Goal: Book appointment/travel/reservation

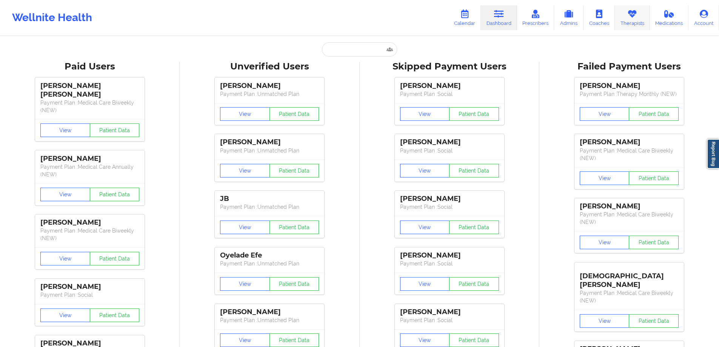
click at [624, 12] on link "Therapists" at bounding box center [632, 17] width 35 height 25
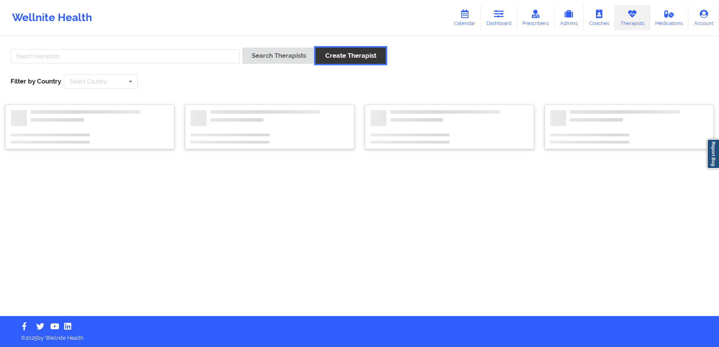
drag, startPoint x: 335, startPoint y: 53, endPoint x: 136, endPoint y: 53, distance: 199.0
click at [138, 52] on div "Search Therapists Create Therapist" at bounding box center [360, 59] width 704 height 22
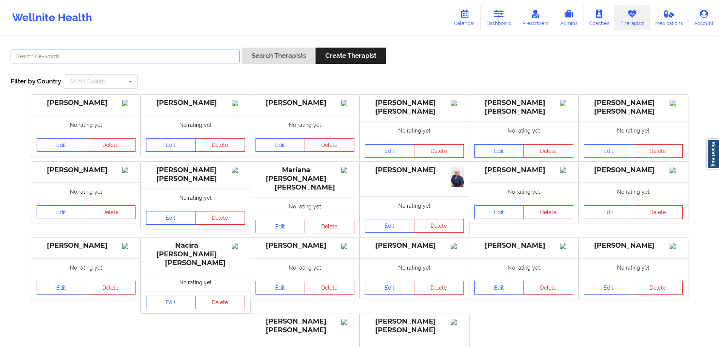
click at [136, 53] on input "text" at bounding box center [125, 56] width 229 height 14
type input "[PERSON_NAME]"
click at [242, 48] on button "Search Therapists" at bounding box center [278, 56] width 73 height 16
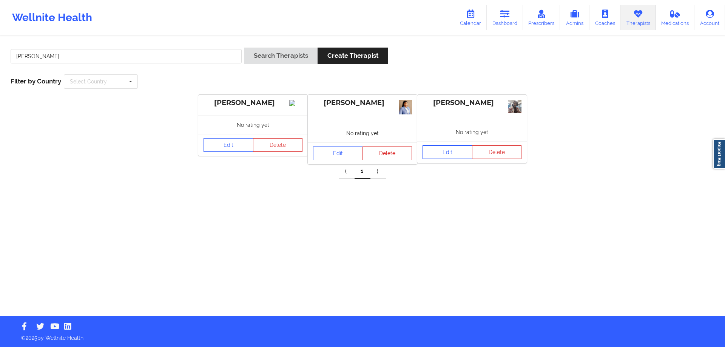
click at [445, 155] on link "Edit" at bounding box center [448, 152] width 50 height 14
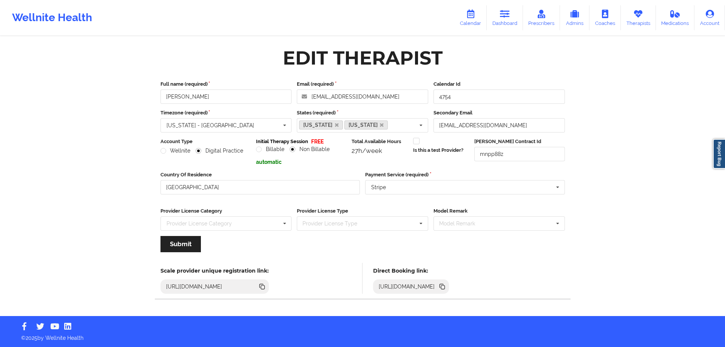
click at [445, 286] on icon at bounding box center [443, 288] width 4 height 4
click at [500, 19] on link "Dashboard" at bounding box center [505, 17] width 36 height 25
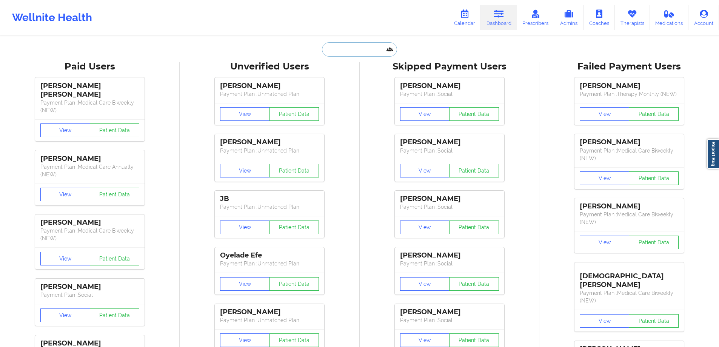
click at [371, 56] on input "text" at bounding box center [359, 49] width 75 height 14
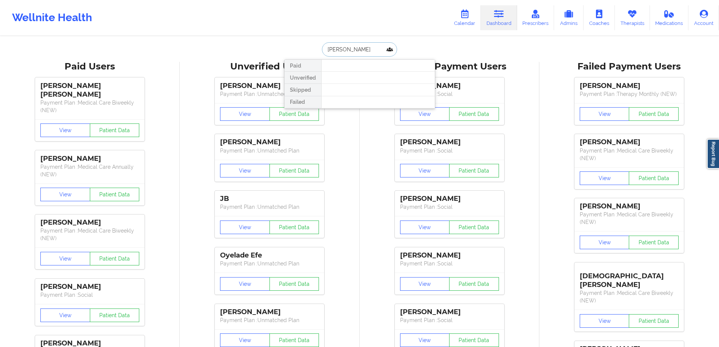
type input "[PERSON_NAME]"
click at [365, 84] on div "[PERSON_NAME] - [EMAIL_ADDRESS][DOMAIN_NAME]" at bounding box center [378, 83] width 101 height 14
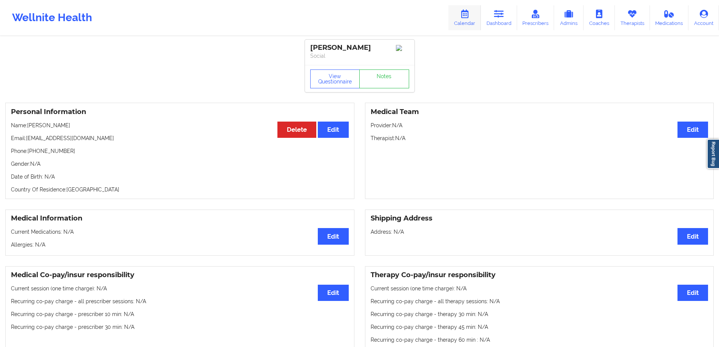
click at [459, 15] on link "Calendar" at bounding box center [465, 17] width 32 height 25
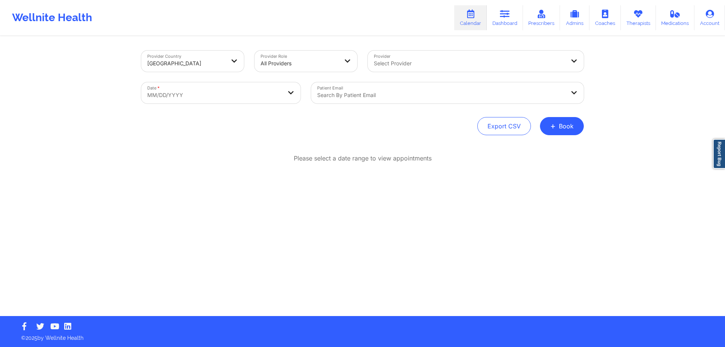
click at [315, 62] on div at bounding box center [300, 63] width 78 height 9
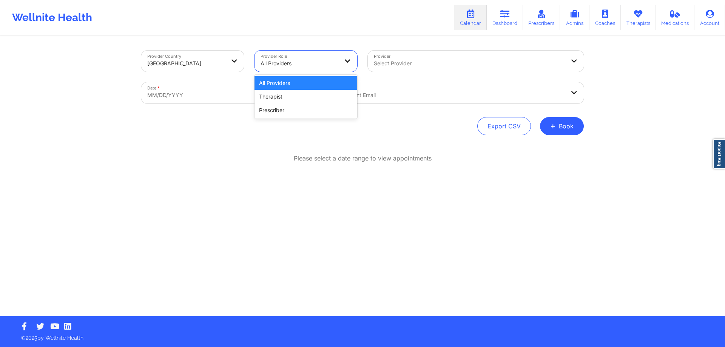
click at [294, 96] on div "Therapist" at bounding box center [306, 97] width 103 height 14
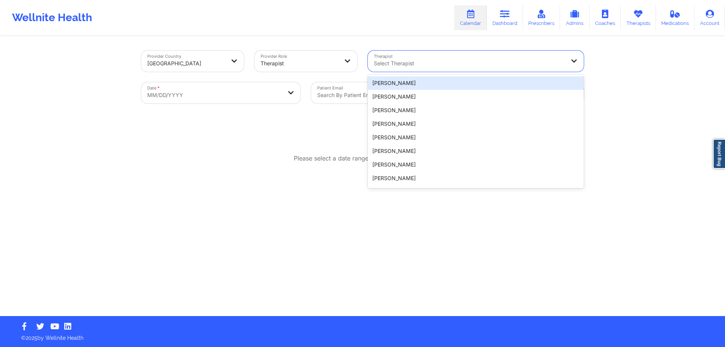
click at [417, 68] on div "Select Therapist" at bounding box center [467, 61] width 198 height 21
select select "2025-8"
select select "2025-9"
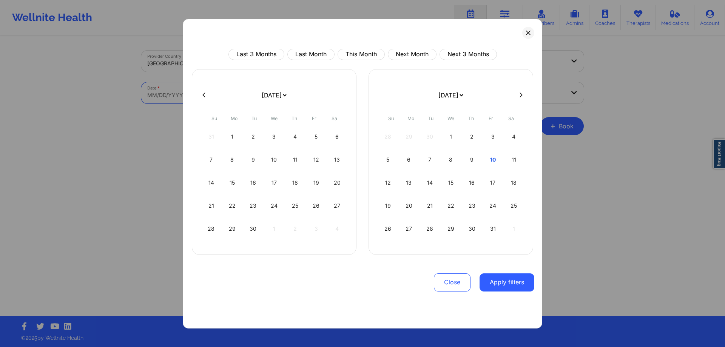
click at [264, 97] on body "Wellnite Health Calendar Dashboard Prescribers Admins Coaches Therapists Medica…" at bounding box center [362, 173] width 725 height 347
click at [513, 162] on div "11" at bounding box center [513, 159] width 19 height 21
select select "2025-9"
select select "2025-10"
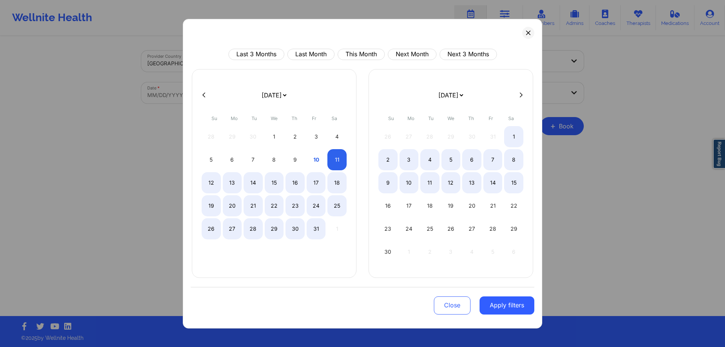
select select "2025-9"
select select "2025-10"
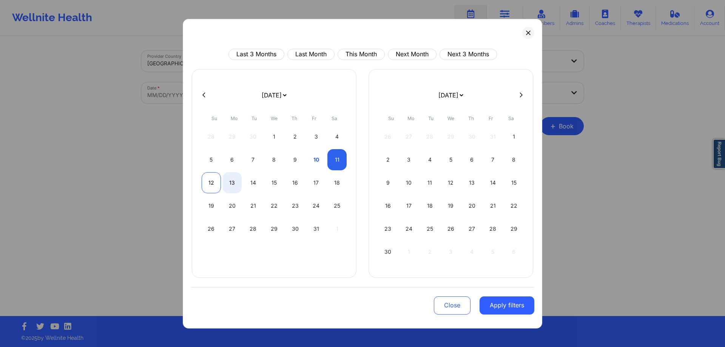
click at [212, 182] on div "12" at bounding box center [211, 182] width 19 height 21
select select "2025-9"
select select "2025-10"
click at [510, 307] on button "Apply filters" at bounding box center [507, 305] width 55 height 18
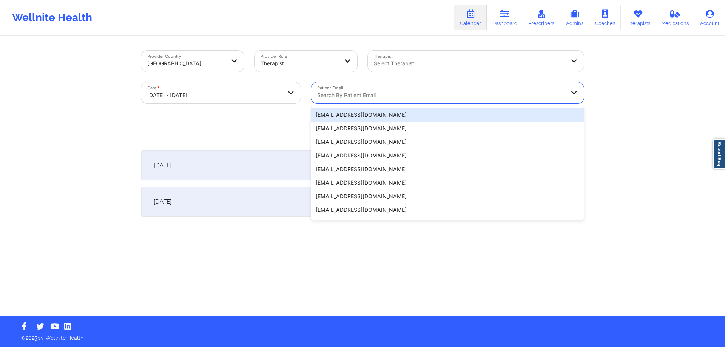
click at [428, 98] on div at bounding box center [441, 95] width 248 height 9
click at [440, 61] on div at bounding box center [469, 63] width 191 height 9
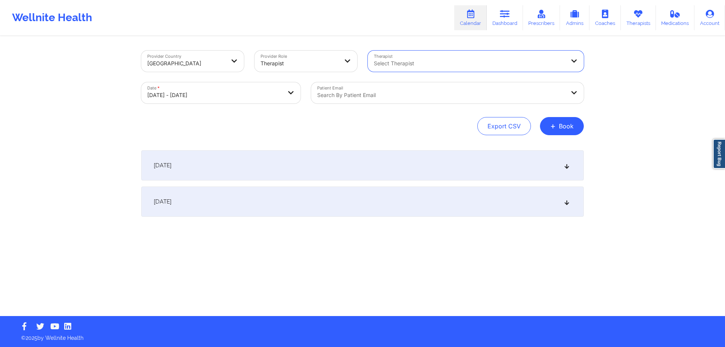
click at [440, 61] on div at bounding box center [469, 63] width 191 height 9
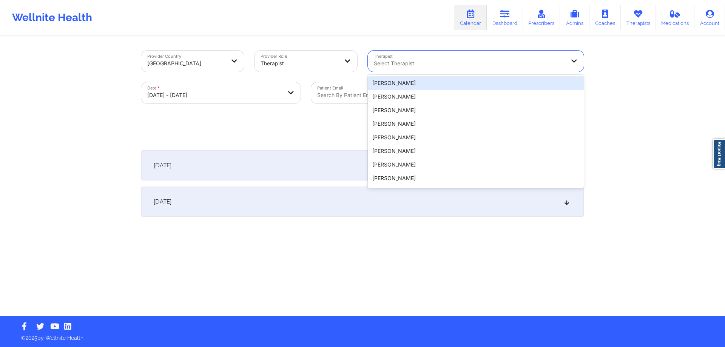
type input "a"
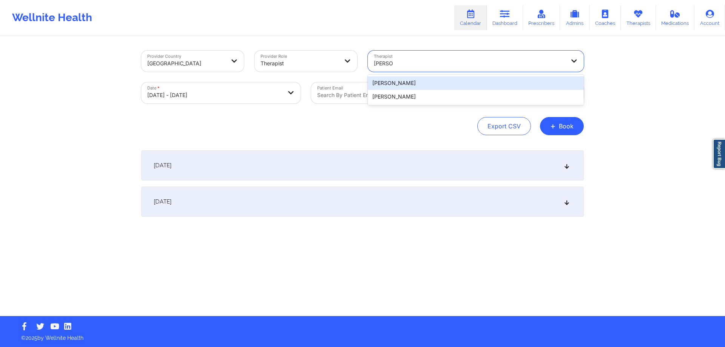
type input "[PERSON_NAME]"
click at [455, 78] on div "[PERSON_NAME]" at bounding box center [476, 83] width 216 height 14
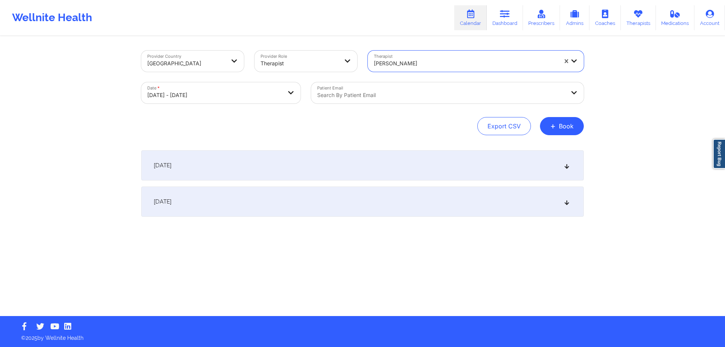
click at [361, 98] on div at bounding box center [441, 95] width 248 height 9
click at [361, 96] on div at bounding box center [441, 95] width 248 height 9
click at [553, 128] on span "+" at bounding box center [553, 126] width 6 height 4
click at [525, 150] on button "Therapy Session" at bounding box center [549, 150] width 58 height 12
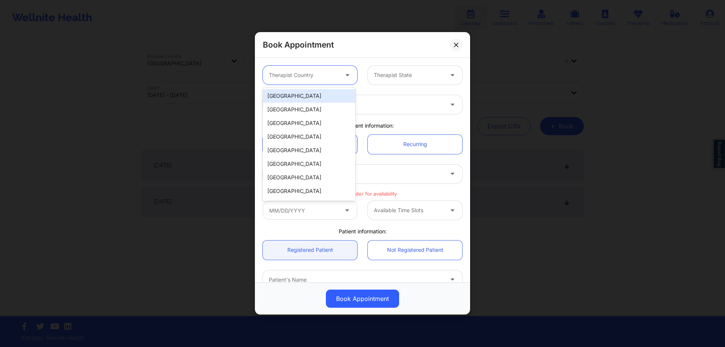
click at [323, 76] on div at bounding box center [303, 75] width 69 height 9
click at [313, 92] on div "[GEOGRAPHIC_DATA]" at bounding box center [309, 96] width 93 height 14
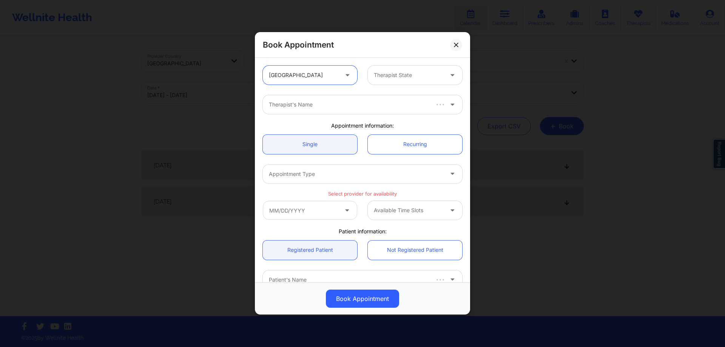
click at [397, 73] on div at bounding box center [408, 75] width 69 height 9
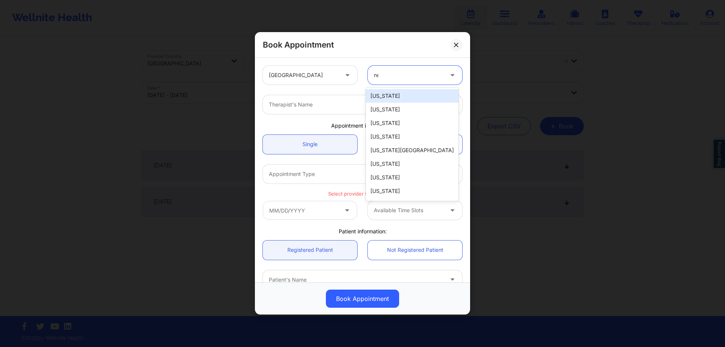
type input "new"
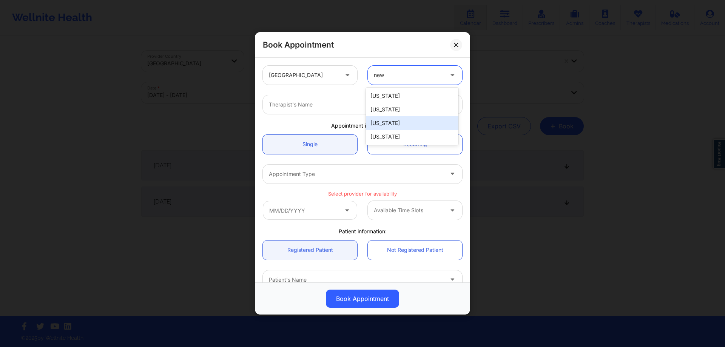
click at [391, 139] on div "[US_STATE]" at bounding box center [412, 137] width 93 height 14
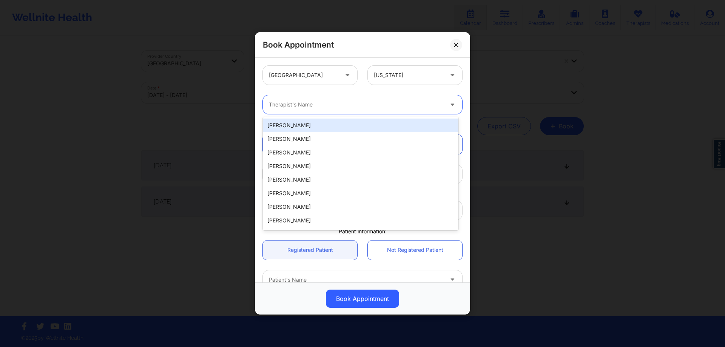
click at [363, 110] on div "Therapist's Name" at bounding box center [353, 104] width 181 height 19
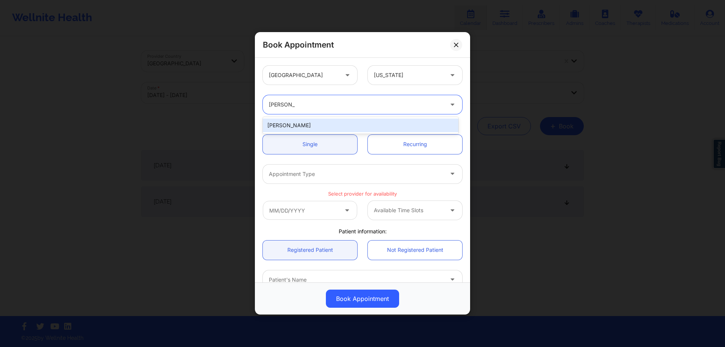
type input "[PERSON_NAME]"
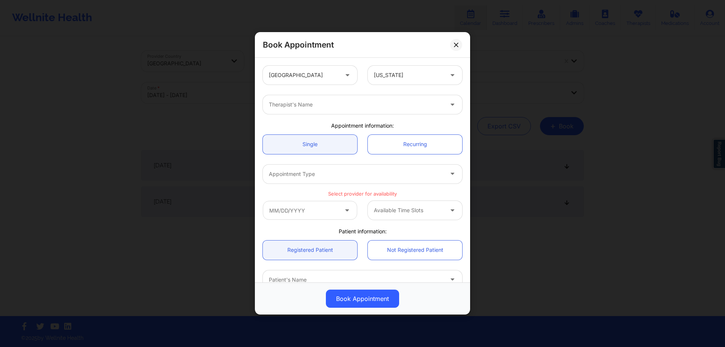
click at [354, 116] on div "Therapist's Name" at bounding box center [363, 104] width 210 height 29
click at [353, 100] on div at bounding box center [356, 104] width 174 height 9
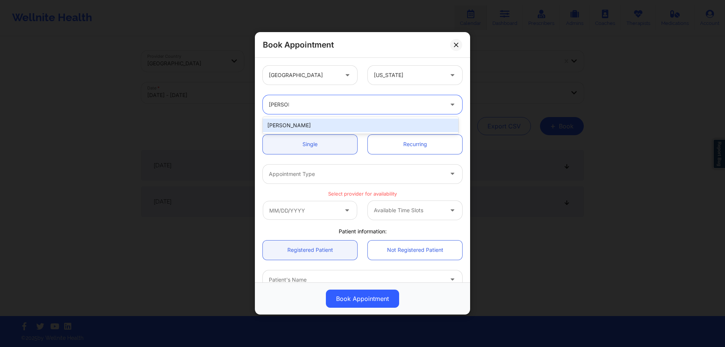
type input "[PERSON_NAME]"
click at [351, 126] on div "[PERSON_NAME]" at bounding box center [361, 126] width 196 height 14
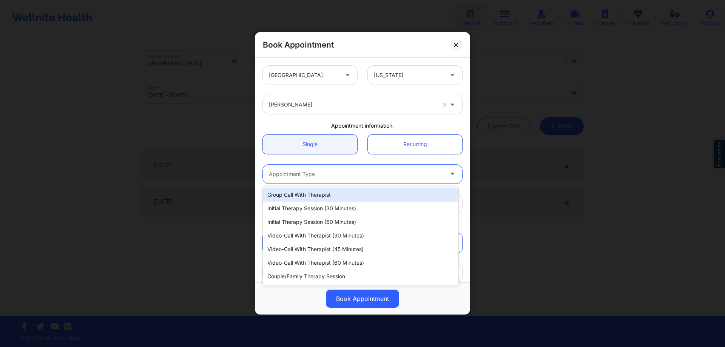
click at [337, 176] on div at bounding box center [356, 174] width 174 height 9
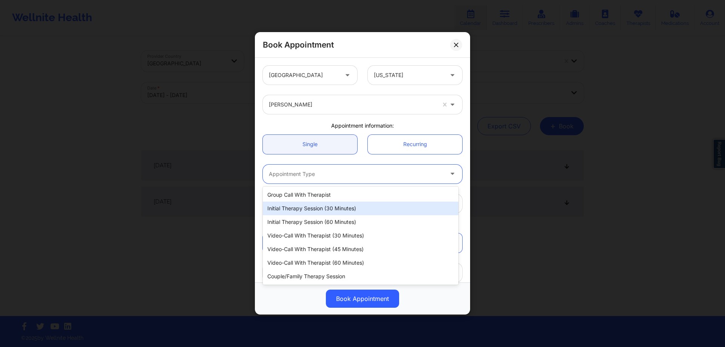
click at [351, 210] on div "Initial Therapy Session (30 minutes)" at bounding box center [361, 209] width 196 height 14
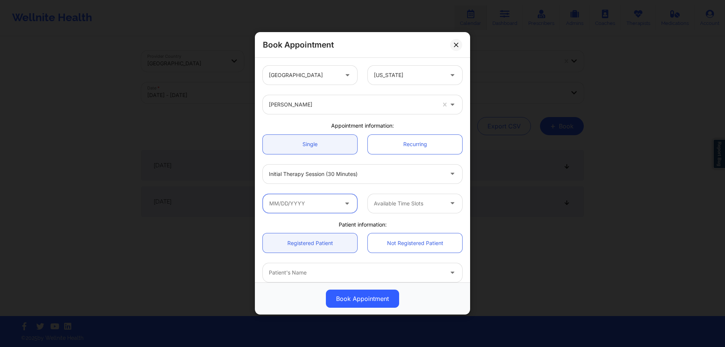
click at [337, 205] on input "text" at bounding box center [310, 203] width 94 height 19
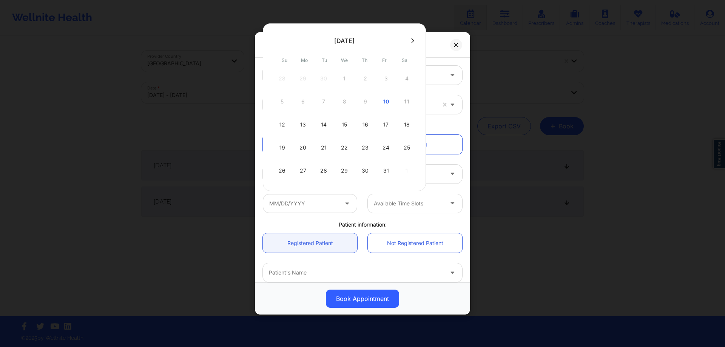
click at [405, 104] on div "11" at bounding box center [406, 101] width 19 height 21
type input "[DATE]"
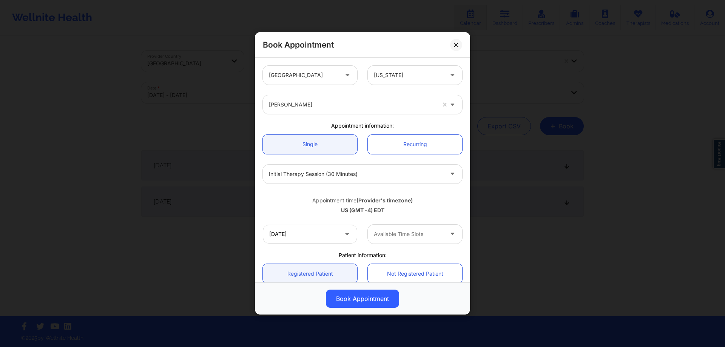
click at [409, 223] on div "[DATE] Available Time Slots" at bounding box center [363, 233] width 210 height 29
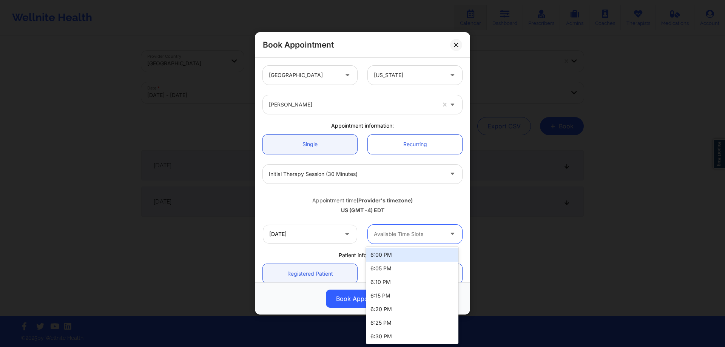
click at [409, 228] on div "Available Time Slots" at bounding box center [406, 234] width 76 height 19
click at [428, 239] on div "Available Time Slots" at bounding box center [406, 234] width 76 height 19
drag, startPoint x: 397, startPoint y: 268, endPoint x: 397, endPoint y: 279, distance: 11.0
click at [397, 279] on div "6:00 PM 6:05 PM 6:10 PM 6:15 PM 6:20 PM 6:25 PM 6:30 PM 6:35 PM 6:40 PM 6:45 PM…" at bounding box center [412, 295] width 93 height 97
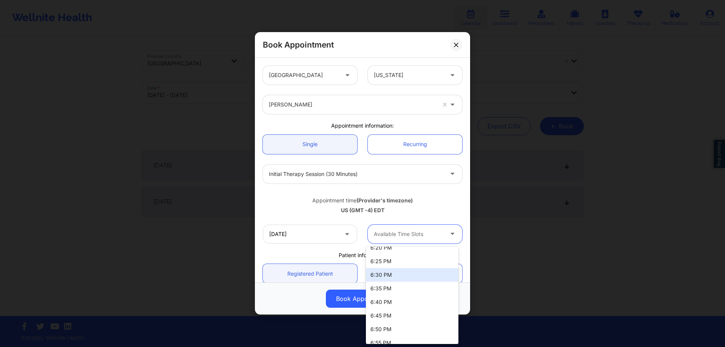
click at [397, 279] on div "6:30 PM" at bounding box center [412, 275] width 93 height 14
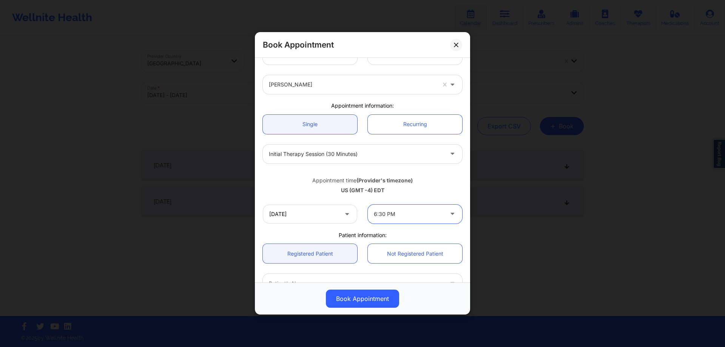
scroll to position [113, 0]
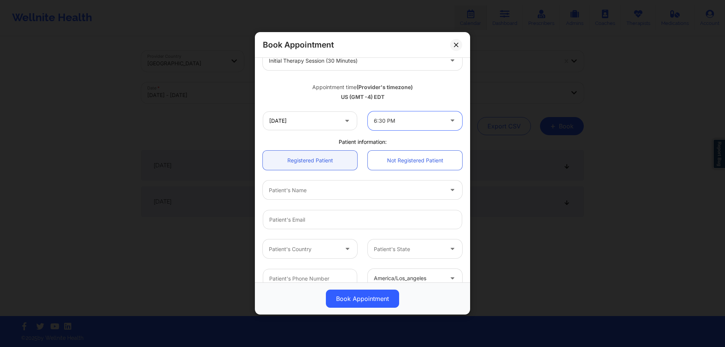
click at [326, 189] on div at bounding box center [356, 190] width 174 height 9
type input "[PERSON_NAME]"
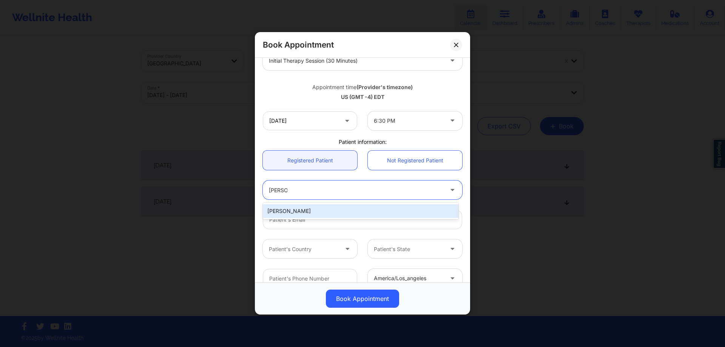
click at [332, 211] on div "[PERSON_NAME]" at bounding box center [361, 211] width 196 height 14
type input "[EMAIL_ADDRESS][DOMAIN_NAME]"
type input "[PHONE_NUMBER]"
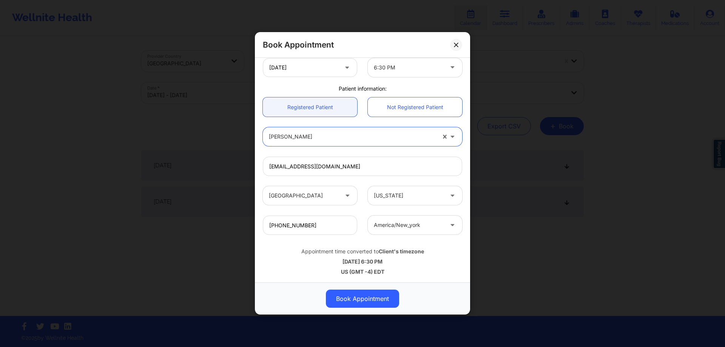
scroll to position [167, 0]
click at [378, 295] on button "Book Appointment" at bounding box center [362, 299] width 73 height 18
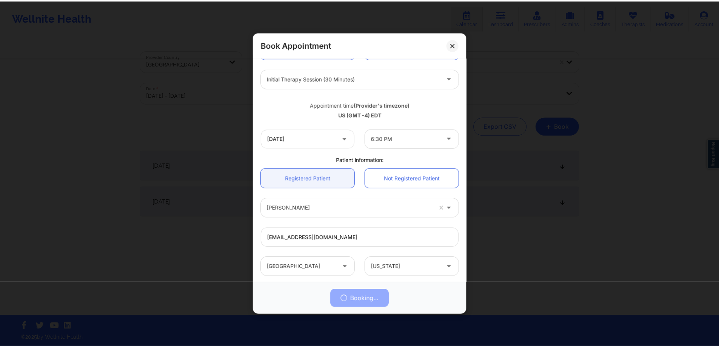
scroll to position [54, 0]
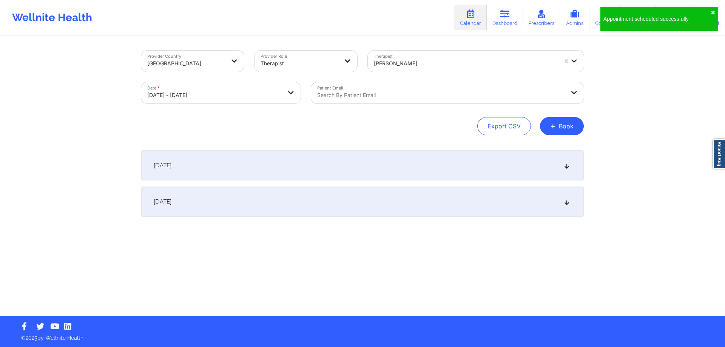
click at [333, 172] on div "[DATE]" at bounding box center [362, 165] width 443 height 30
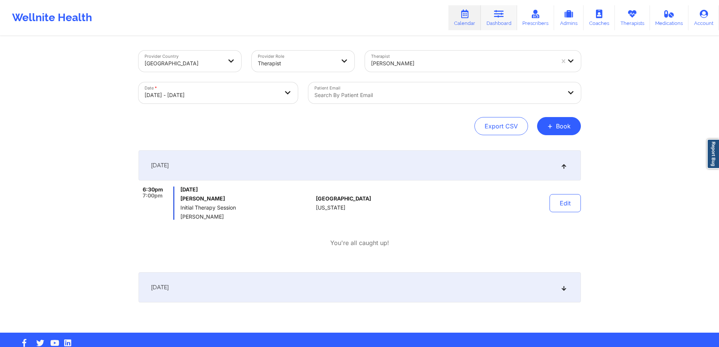
click at [499, 18] on icon at bounding box center [499, 14] width 10 height 8
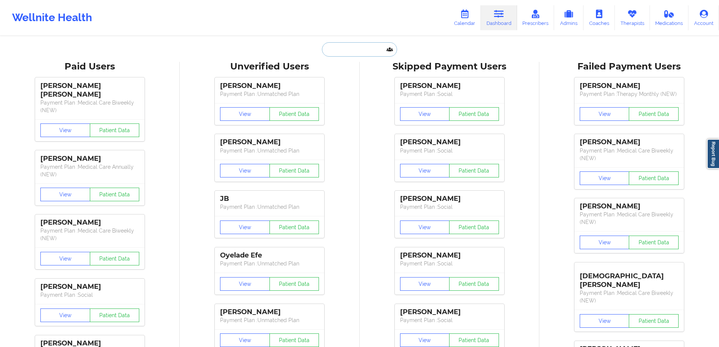
click at [348, 51] on input "text" at bounding box center [359, 49] width 75 height 14
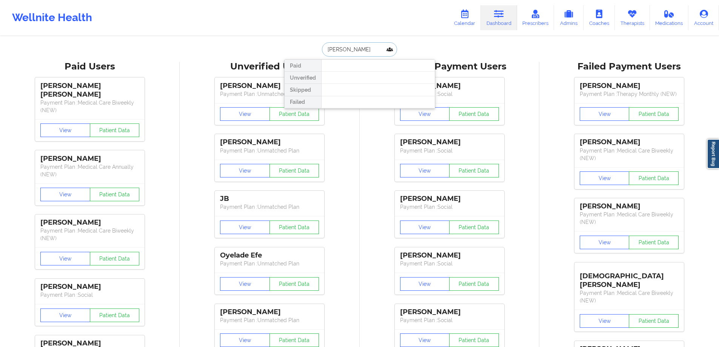
drag, startPoint x: 367, startPoint y: 51, endPoint x: 340, endPoint y: 50, distance: 27.2
click at [340, 50] on input "[PERSON_NAME]" at bounding box center [359, 49] width 75 height 14
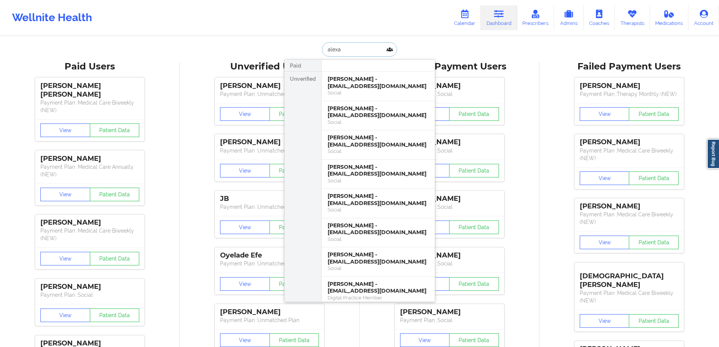
type input "alexa"
